Goal: Task Accomplishment & Management: Complete application form

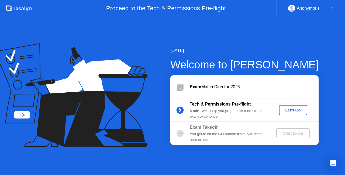
click at [292, 108] on div "Let's Go" at bounding box center [293, 110] width 24 height 4
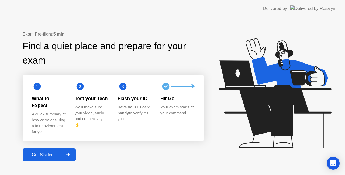
click at [46, 154] on div "Get Started" at bounding box center [42, 154] width 37 height 5
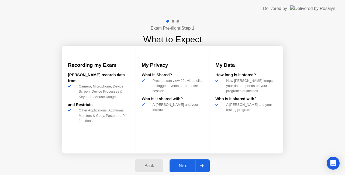
click at [181, 165] on div "Next" at bounding box center [183, 166] width 24 height 5
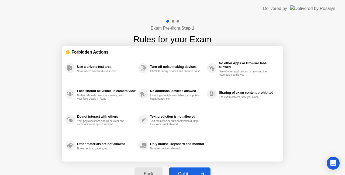
click at [184, 172] on div "Got it" at bounding box center [183, 174] width 25 height 5
select select "**********"
select select "*******"
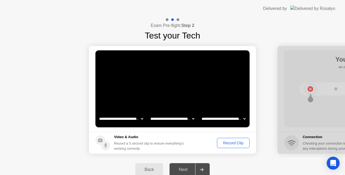
click at [229, 141] on div "Record Clip" at bounding box center [233, 143] width 29 height 4
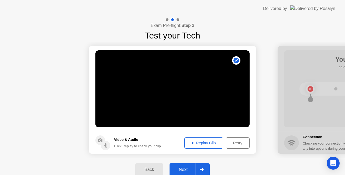
click at [179, 167] on div "Next" at bounding box center [183, 169] width 24 height 5
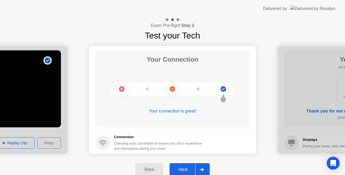
click at [188, 168] on div "Next" at bounding box center [183, 169] width 24 height 5
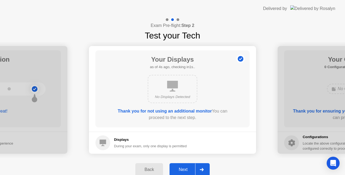
click at [188, 168] on div "Next" at bounding box center [183, 169] width 24 height 5
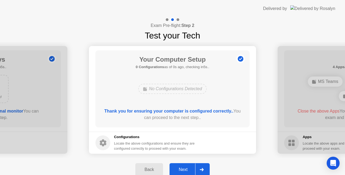
click at [186, 171] on div "Next" at bounding box center [183, 169] width 24 height 5
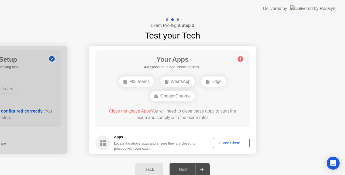
click at [234, 143] on div "Force Close..." at bounding box center [231, 143] width 33 height 4
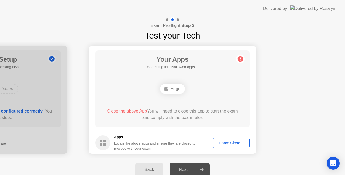
click at [190, 170] on div "Next" at bounding box center [183, 169] width 24 height 5
click at [231, 144] on div "Force Close..." at bounding box center [231, 143] width 33 height 4
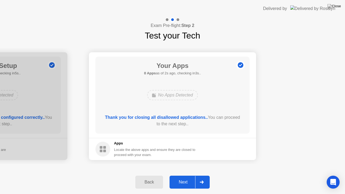
click at [182, 175] on div "Next" at bounding box center [183, 182] width 24 height 5
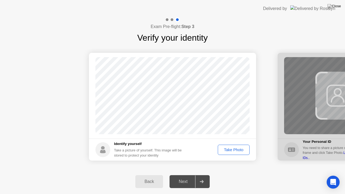
click at [235, 150] on div "Take Photo" at bounding box center [234, 150] width 28 height 4
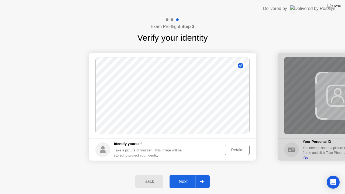
click at [190, 175] on div "Next" at bounding box center [183, 181] width 24 height 5
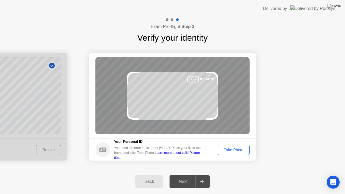
click at [239, 151] on div "Take Photo" at bounding box center [234, 150] width 28 height 4
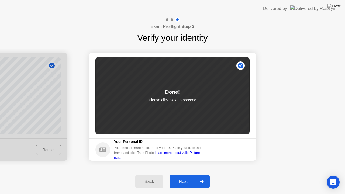
click at [176, 175] on div "Next" at bounding box center [183, 181] width 24 height 5
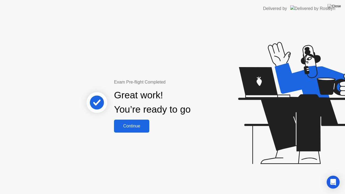
click at [142, 125] on div "Continue" at bounding box center [132, 126] width 32 height 5
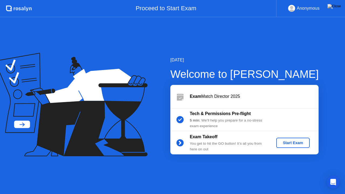
click at [281, 135] on div "Exam Takeoff You get to hit the GO button! It’s all you from here on out Start …" at bounding box center [244, 142] width 148 height 23
click at [282, 142] on div "Start Exam" at bounding box center [292, 143] width 29 height 4
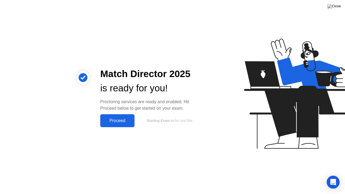
click at [115, 118] on div "Proceed" at bounding box center [117, 120] width 31 height 5
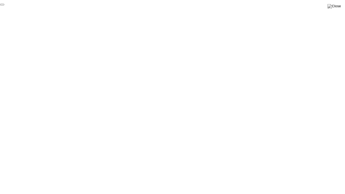
click div "End Proctoring Session"
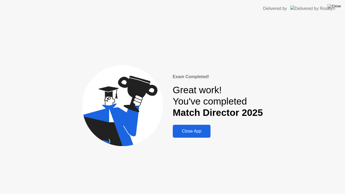
click at [200, 129] on div "Close App" at bounding box center [191, 131] width 34 height 5
